Goal: Task Accomplishment & Management: Manage account settings

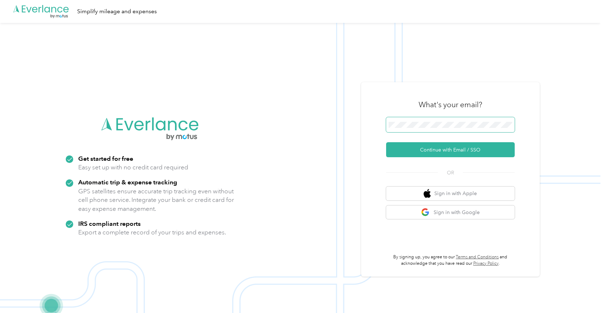
click at [421, 128] on span at bounding box center [450, 124] width 129 height 15
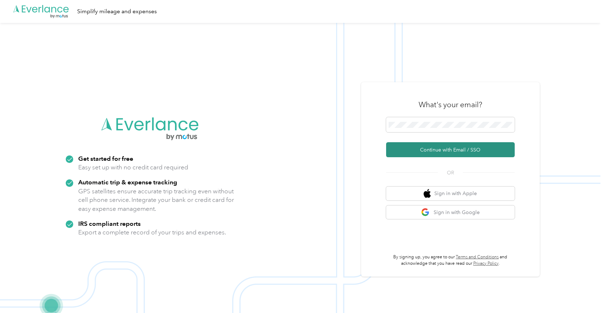
click at [444, 148] on button "Continue with Email / SSO" at bounding box center [450, 149] width 129 height 15
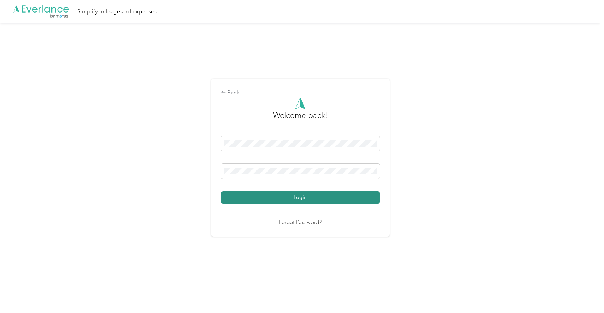
click at [285, 203] on button "Login" at bounding box center [300, 197] width 159 height 12
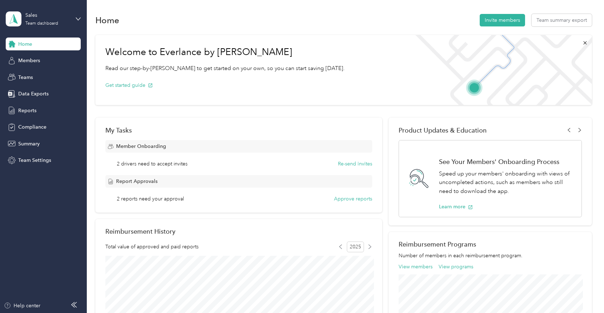
click at [175, 199] on span "2 reports need your approval" at bounding box center [150, 198] width 67 height 7
click at [351, 199] on button "Approve reports" at bounding box center [353, 198] width 38 height 7
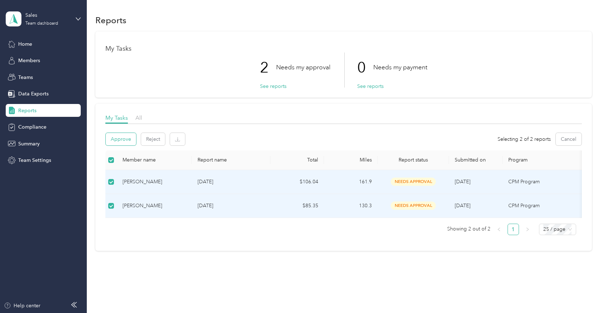
click at [114, 141] on button "Approve" at bounding box center [121, 139] width 30 height 12
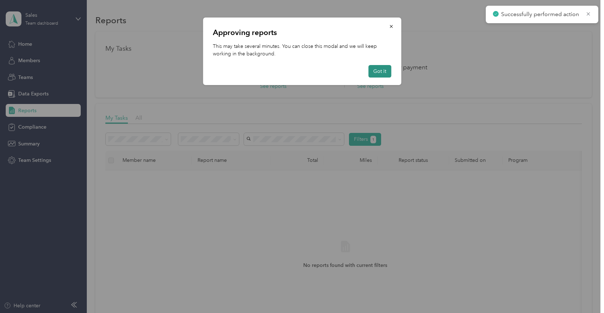
click at [380, 74] on button "Got it" at bounding box center [379, 71] width 23 height 12
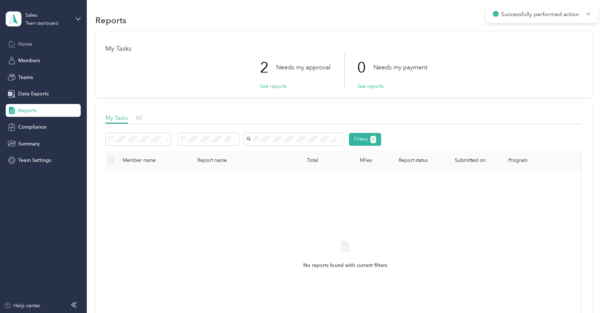
click at [35, 42] on div "Home" at bounding box center [43, 43] width 75 height 13
